Goal: Task Accomplishment & Management: Use online tool/utility

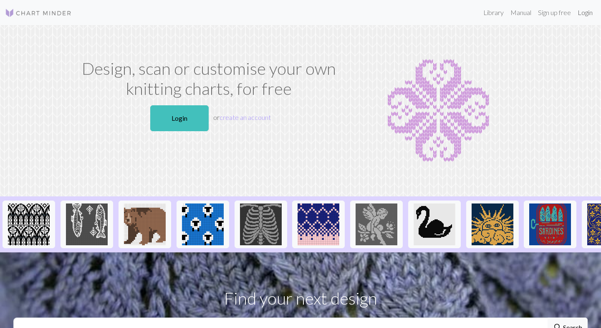
click at [581, 14] on link "Login" at bounding box center [585, 12] width 22 height 17
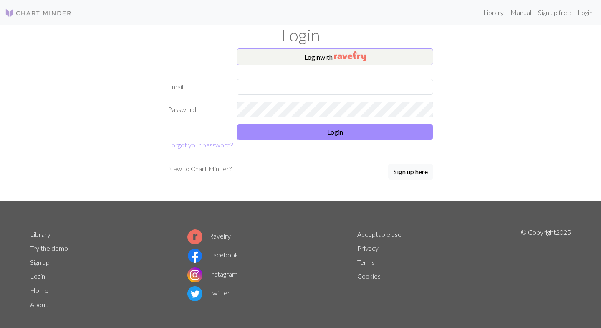
click at [366, 53] on img "button" at bounding box center [350, 56] width 32 height 10
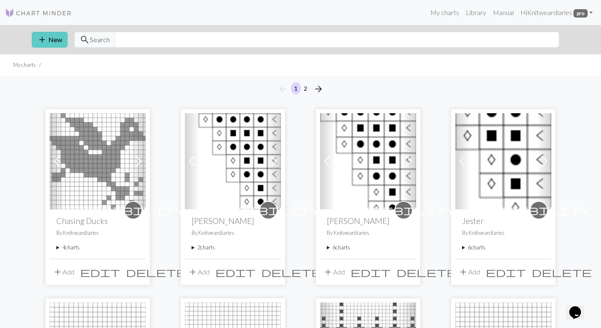
click at [56, 41] on button "add New" at bounding box center [50, 40] width 36 height 16
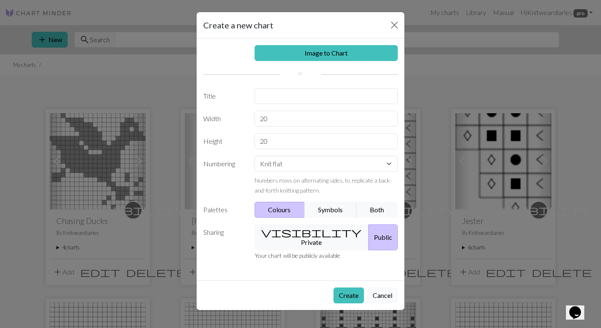
click at [379, 288] on button "Cancel" at bounding box center [382, 295] width 30 height 16
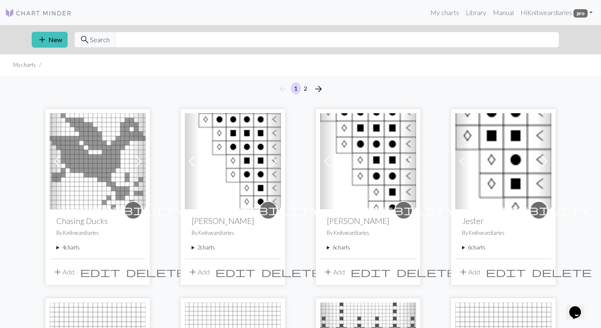
click at [56, 248] on summary "4 charts" at bounding box center [97, 247] width 83 height 8
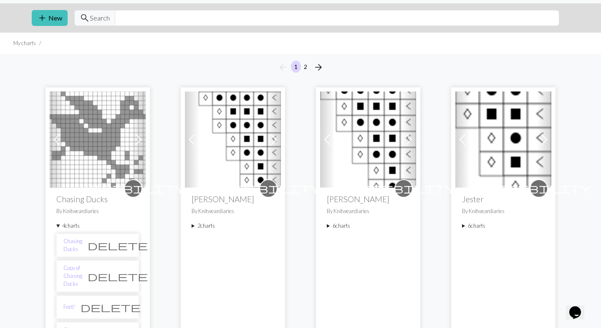
scroll to position [32, 0]
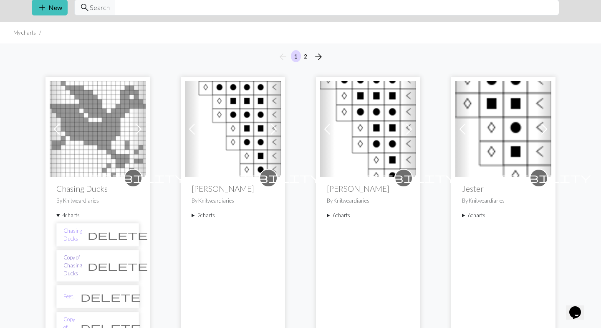
click at [82, 257] on link "Copy of Chasing Ducks" at bounding box center [72, 265] width 19 height 24
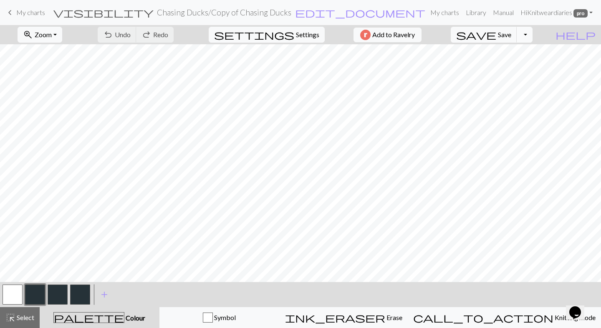
click at [533, 37] on button "Toggle Dropdown" at bounding box center [525, 35] width 16 height 16
click at [527, 52] on button "file_copy Save a copy" at bounding box center [463, 52] width 138 height 13
click at [13, 294] on button "button" at bounding box center [13, 294] width 20 height 20
click at [34, 291] on button "button" at bounding box center [35, 294] width 20 height 20
click at [136, 30] on button "undo Undo Undo" at bounding box center [117, 35] width 39 height 16
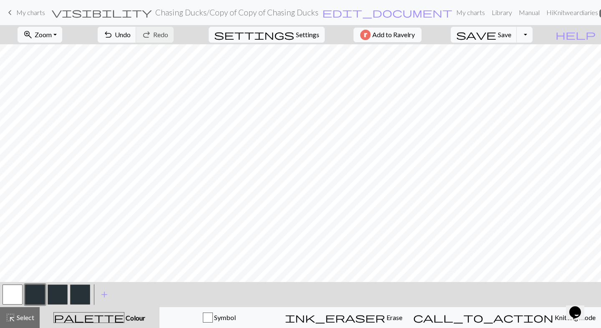
click at [8, 292] on button "button" at bounding box center [13, 294] width 20 height 20
click at [35, 296] on button "button" at bounding box center [35, 294] width 20 height 20
click at [12, 298] on button "button" at bounding box center [13, 294] width 20 height 20
click at [39, 290] on button "button" at bounding box center [35, 294] width 20 height 20
click at [131, 32] on span "Undo" at bounding box center [123, 34] width 16 height 8
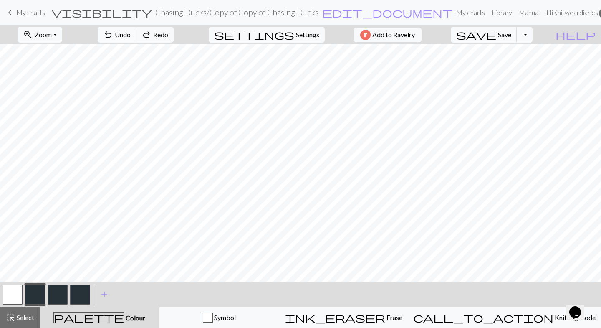
click at [131, 32] on span "Undo" at bounding box center [123, 34] width 16 height 8
click at [40, 11] on span "My charts" at bounding box center [30, 12] width 29 height 8
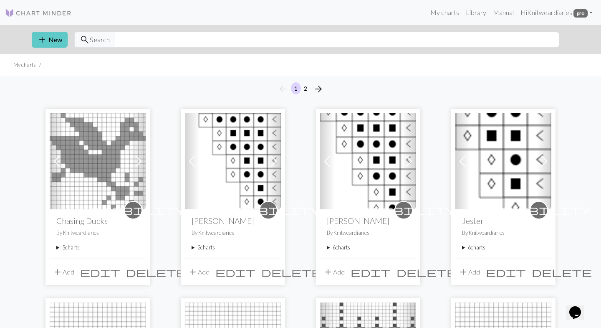
click at [43, 37] on span "add" at bounding box center [42, 40] width 10 height 12
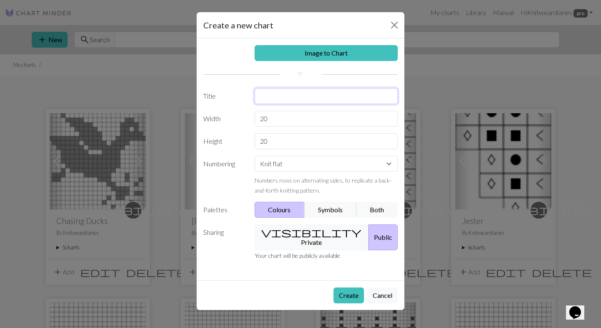
click at [283, 102] on input "text" at bounding box center [327, 96] width 144 height 16
type input "DK Gingham"
drag, startPoint x: 275, startPoint y: 119, endPoint x: 237, endPoint y: 118, distance: 38.4
click at [237, 118] on div "Width 20" at bounding box center [300, 119] width 204 height 16
type input "22"
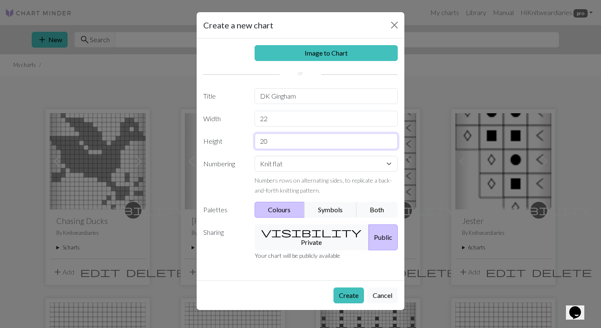
drag, startPoint x: 271, startPoint y: 143, endPoint x: 242, endPoint y: 143, distance: 28.4
click at [242, 143] on div "Height 20" at bounding box center [300, 141] width 204 height 16
type input "24"
click at [287, 234] on span "visibility" at bounding box center [311, 232] width 100 height 12
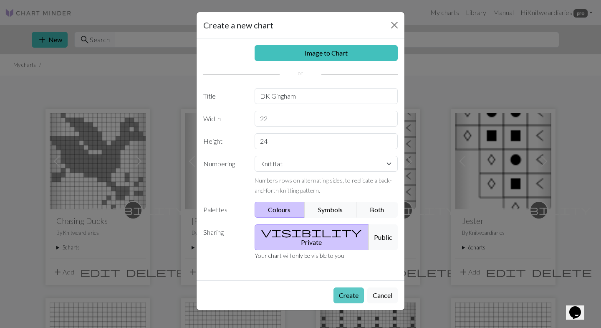
click at [347, 287] on button "Create" at bounding box center [348, 295] width 30 height 16
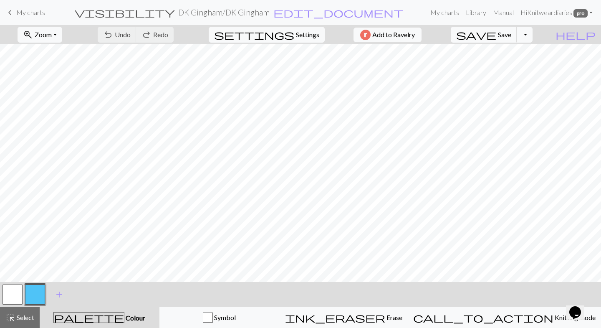
click at [42, 295] on button "button" at bounding box center [35, 294] width 20 height 20
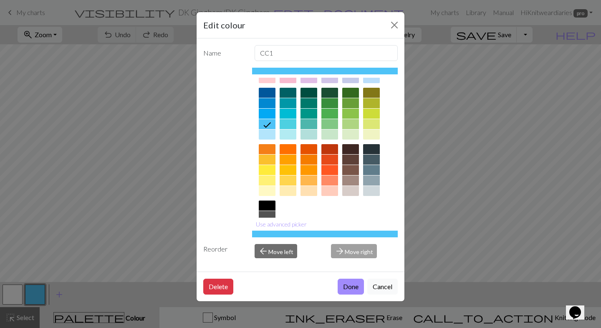
scroll to position [53, 0]
click at [374, 159] on div at bounding box center [371, 159] width 17 height 10
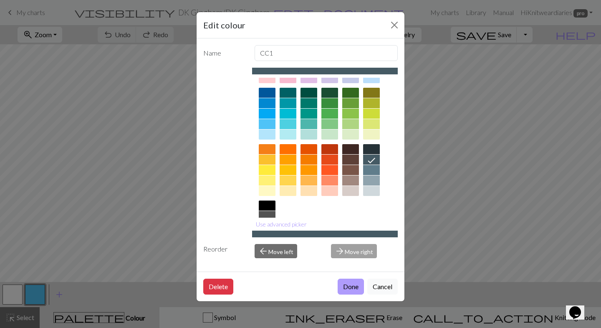
click at [351, 285] on button "Done" at bounding box center [351, 286] width 26 height 16
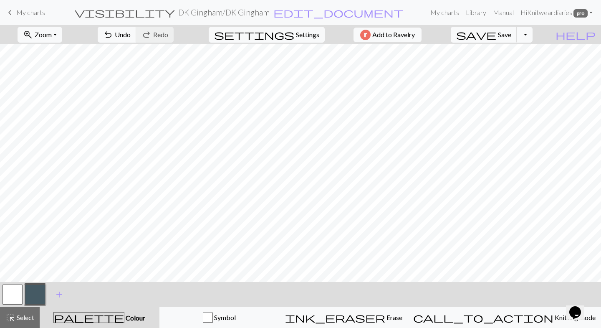
click at [270, 12] on h2 "DK Gingham / DK Gingham" at bounding box center [223, 13] width 91 height 10
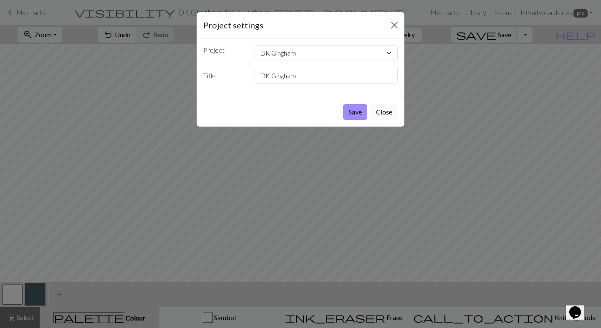
click at [397, 118] on button "Close" at bounding box center [384, 112] width 27 height 16
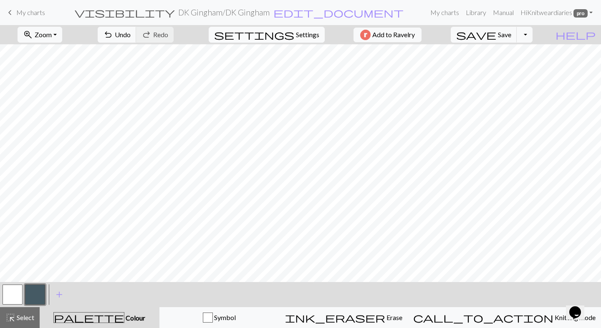
click at [296, 38] on span "Settings" at bounding box center [307, 35] width 23 height 10
select select "aran"
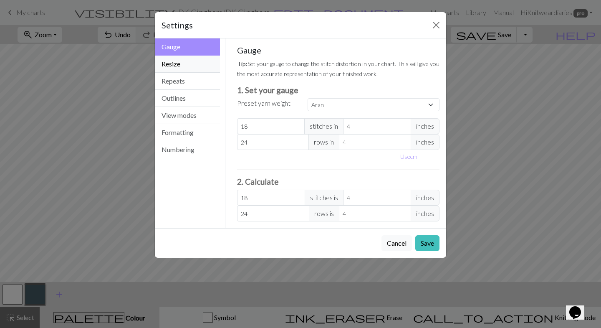
click at [205, 68] on button "Resize" at bounding box center [187, 64] width 65 height 17
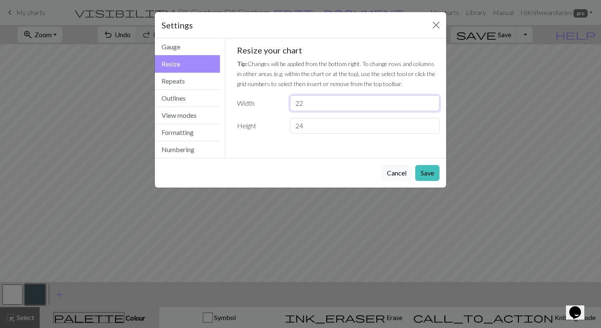
drag, startPoint x: 306, startPoint y: 104, endPoint x: 301, endPoint y: 104, distance: 5.0
click at [301, 104] on input "22" at bounding box center [364, 103] width 149 height 16
type input "20"
click at [426, 172] on button "Save" at bounding box center [427, 173] width 24 height 16
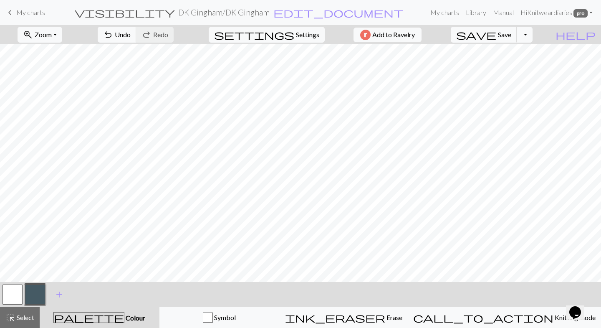
click at [270, 13] on h2 "DK Gingham / DK Gingham" at bounding box center [223, 13] width 91 height 10
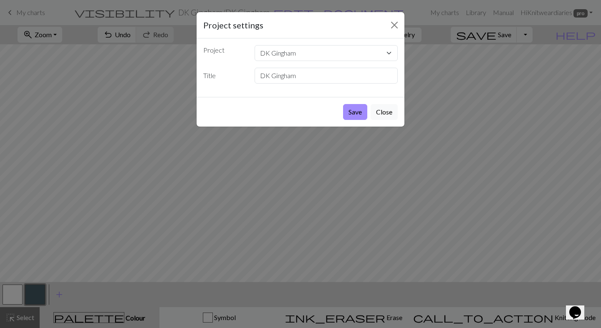
click at [116, 103] on div "Project settings Project DK Gingham Chasing Ducks [PERSON_NAME] [PERSON_NAME] […" at bounding box center [300, 164] width 601 height 328
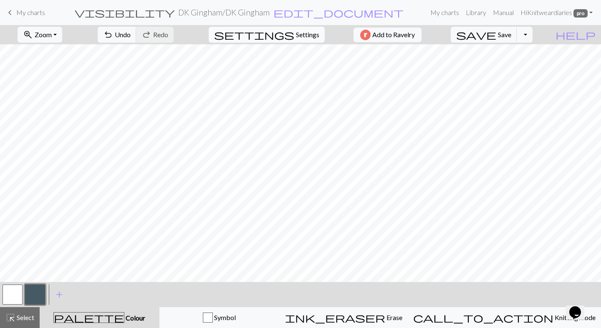
click at [284, 33] on span "settings" at bounding box center [254, 35] width 80 height 12
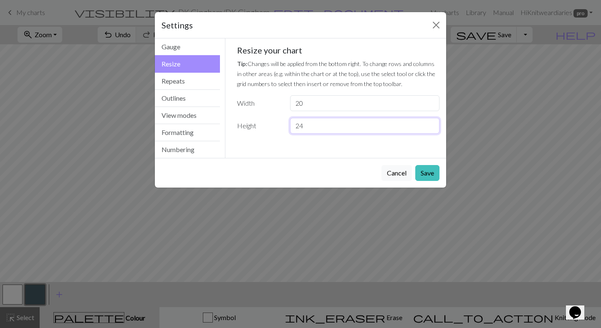
drag, startPoint x: 318, startPoint y: 126, endPoint x: 299, endPoint y: 126, distance: 18.8
click at [299, 126] on input "24" at bounding box center [364, 126] width 149 height 16
type input "20"
click at [435, 173] on button "Save" at bounding box center [427, 173] width 24 height 16
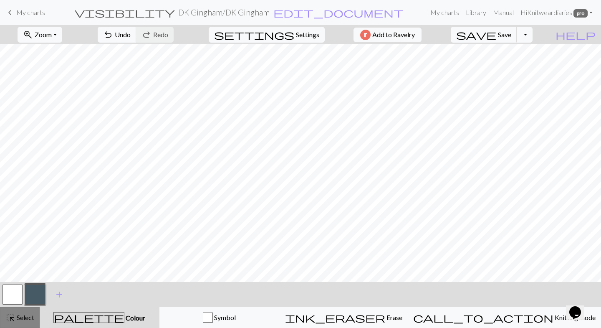
click at [14, 317] on span "highlight_alt" at bounding box center [10, 317] width 10 height 12
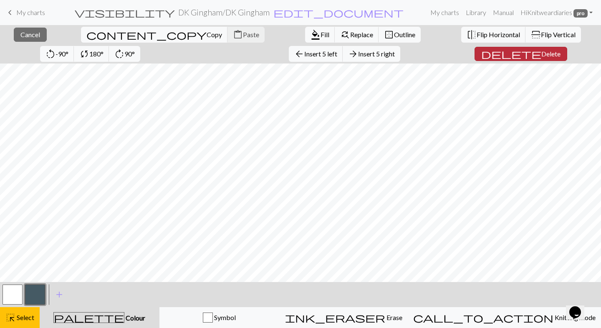
click at [541, 54] on span "Delete" at bounding box center [550, 54] width 19 height 8
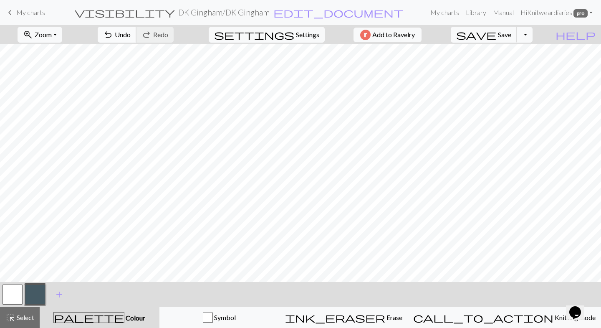
click at [113, 35] on span "undo" at bounding box center [108, 35] width 10 height 12
click at [11, 290] on button "button" at bounding box center [13, 294] width 20 height 20
click at [29, 293] on button "button" at bounding box center [35, 294] width 20 height 20
click at [3, 294] on button "button" at bounding box center [13, 294] width 20 height 20
click at [34, 293] on button "button" at bounding box center [35, 294] width 20 height 20
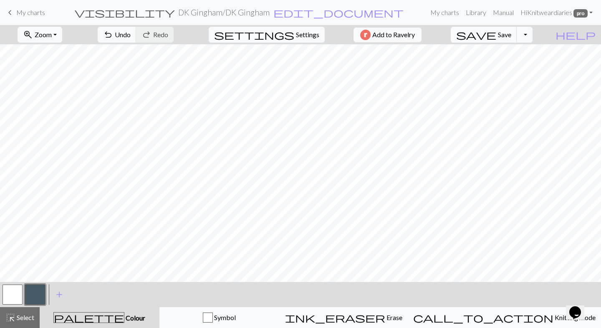
scroll to position [0, 0]
click at [296, 30] on span "Settings" at bounding box center [307, 35] width 23 height 10
select select "aran"
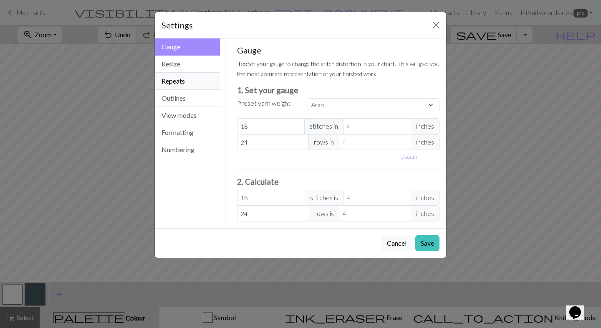
click at [183, 86] on button "Repeats" at bounding box center [187, 81] width 65 height 17
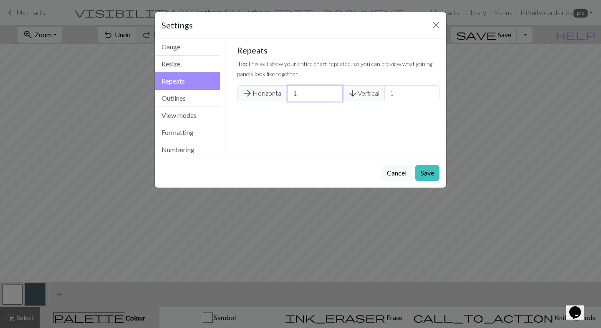
type input "2"
click at [333, 92] on input "2" at bounding box center [315, 93] width 55 height 16
click at [428, 172] on button "Save" at bounding box center [427, 173] width 24 height 16
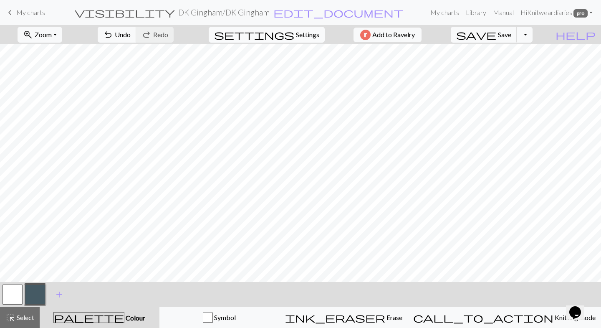
click at [296, 31] on span "Settings" at bounding box center [307, 35] width 23 height 10
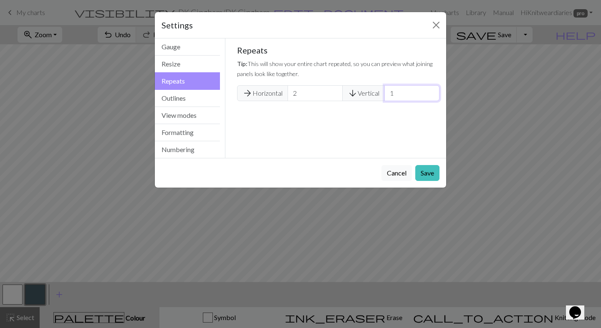
type input "2"
click at [431, 92] on input "2" at bounding box center [411, 93] width 55 height 16
click at [423, 174] on button "Save" at bounding box center [427, 173] width 24 height 16
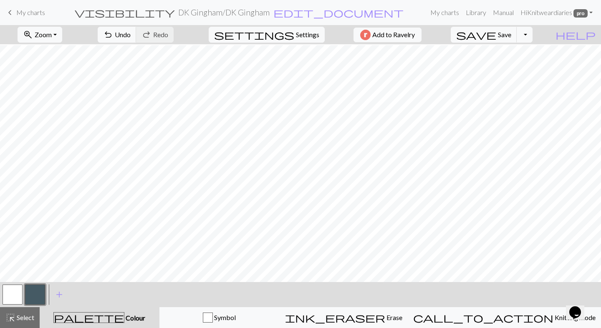
scroll to position [96, 0]
click at [62, 34] on button "zoom_in Zoom Zoom" at bounding box center [40, 35] width 45 height 16
click at [64, 55] on button "Fit all" at bounding box center [51, 52] width 66 height 13
click at [282, 36] on span "settings" at bounding box center [254, 35] width 80 height 12
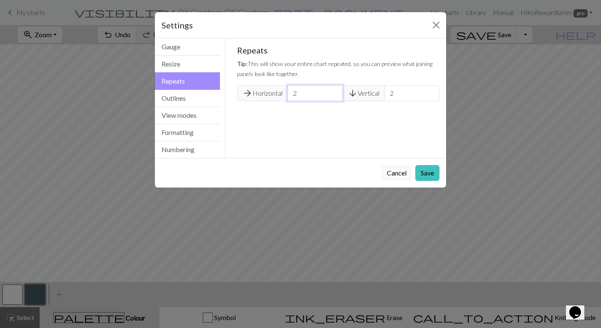
type input "1"
click at [334, 96] on input "1" at bounding box center [315, 93] width 55 height 16
type input "1"
click at [432, 94] on input "1" at bounding box center [411, 93] width 55 height 16
click at [427, 173] on button "Save" at bounding box center [427, 173] width 24 height 16
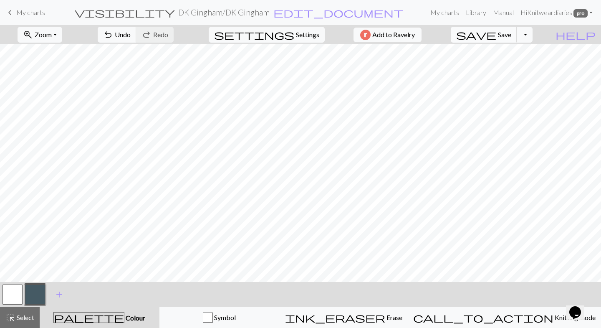
click at [511, 37] on span "Save" at bounding box center [504, 34] width 13 height 8
click at [26, 317] on span "Select" at bounding box center [24, 317] width 19 height 8
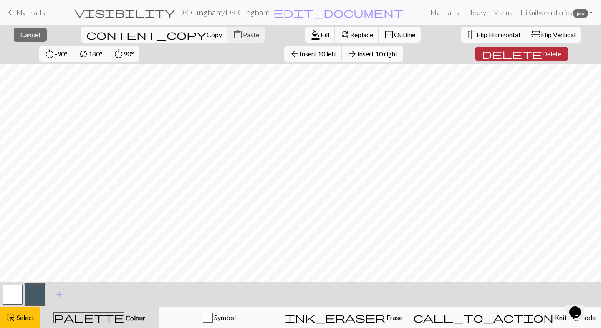
click at [542, 55] on span "Delete" at bounding box center [551, 54] width 19 height 8
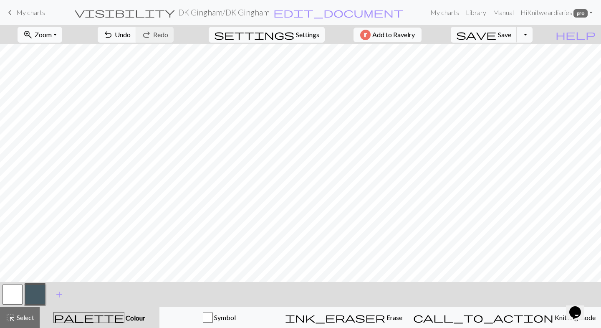
click at [52, 34] on span "Zoom" at bounding box center [43, 34] width 17 height 8
click at [65, 54] on button "Fit all" at bounding box center [51, 52] width 66 height 13
click at [511, 33] on span "Save" at bounding box center [504, 34] width 13 height 8
click at [514, 39] on button "save Save Save" at bounding box center [484, 35] width 66 height 16
click at [533, 32] on button "Toggle Dropdown" at bounding box center [525, 35] width 16 height 16
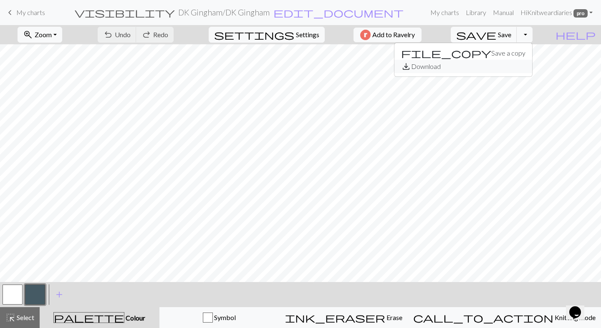
click at [518, 68] on button "save_alt Download" at bounding box center [463, 66] width 138 height 13
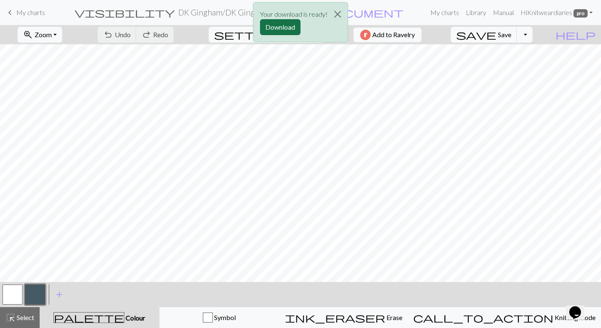
click at [290, 26] on button "Download" at bounding box center [280, 27] width 40 height 16
